Goal: Find specific page/section: Find specific page/section

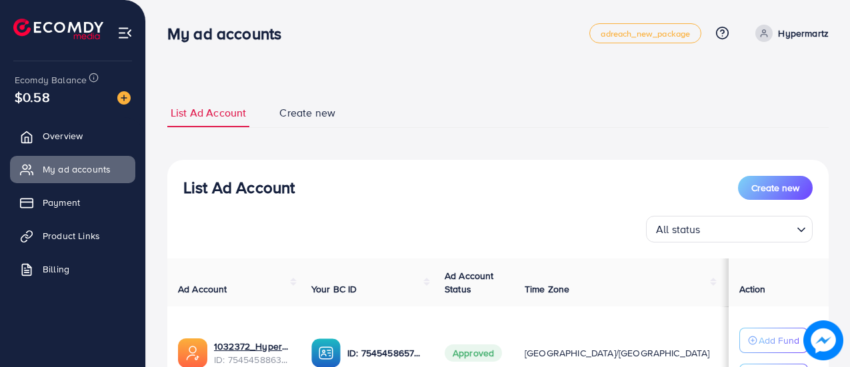
scroll to position [128, 0]
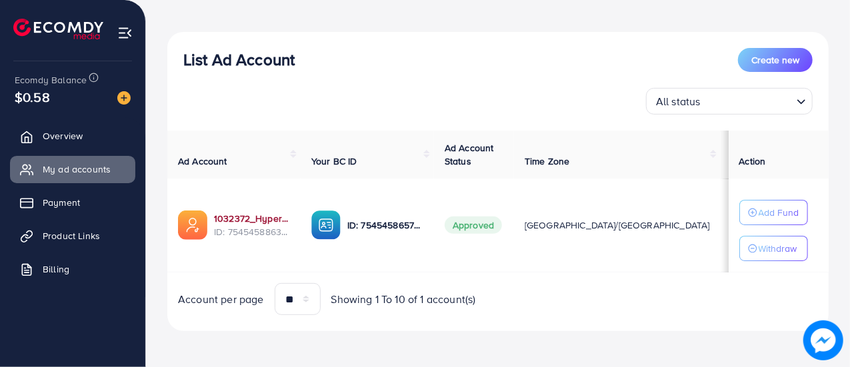
click at [225, 212] on link "1032372_HyperMartz_1756814083326" at bounding box center [252, 218] width 76 height 13
